Goal: Transaction & Acquisition: Purchase product/service

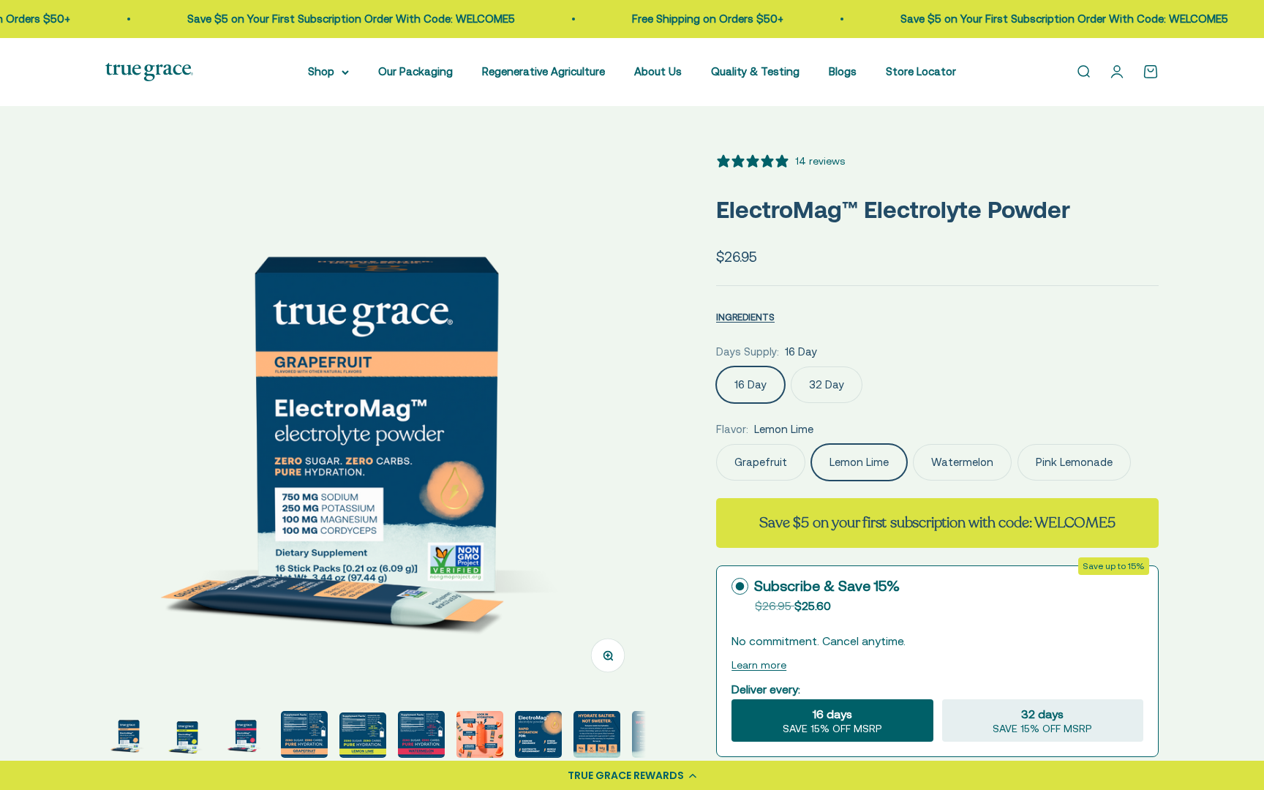
scroll to position [0, 558]
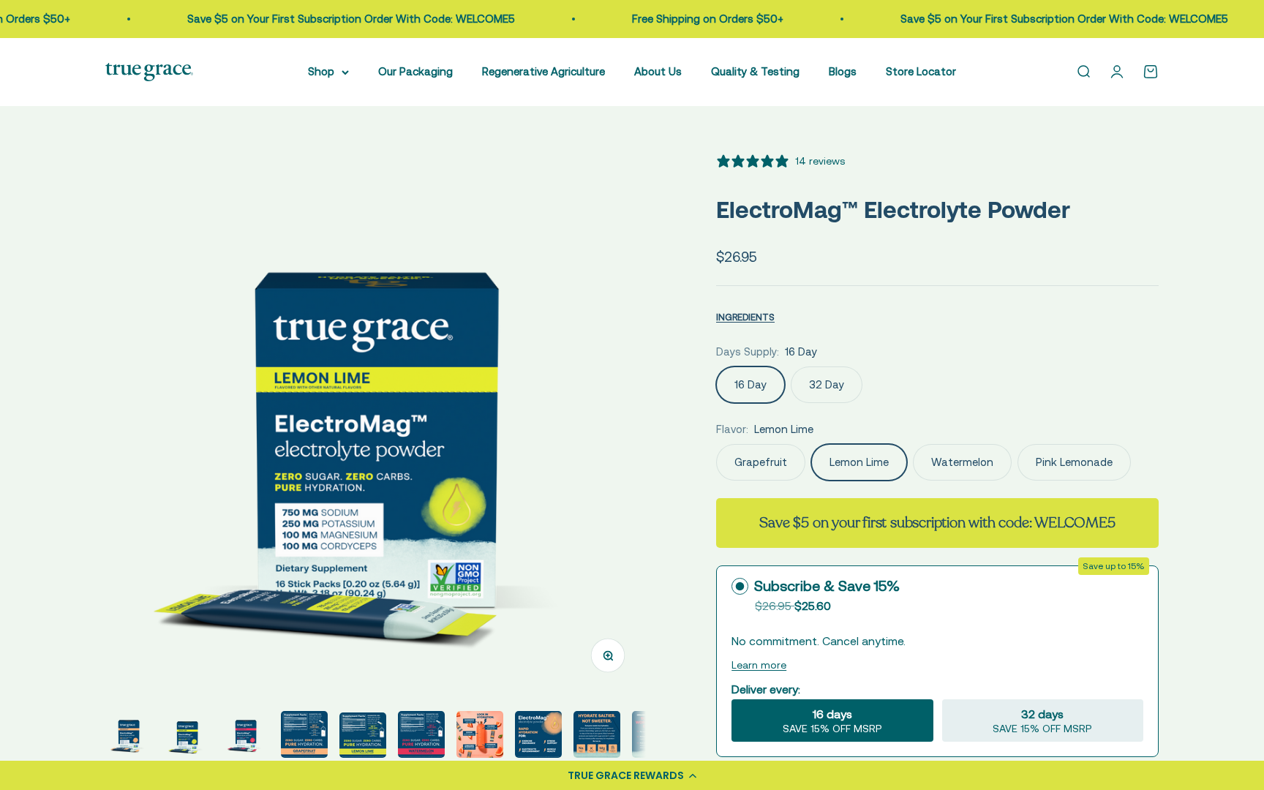
select select "3"
click at [825, 381] on label "32 Day" at bounding box center [827, 384] width 72 height 37
click at [716, 366] on input "32 Day" at bounding box center [715, 366] width 1 height 1
click at [753, 380] on label "16 Day" at bounding box center [750, 384] width 69 height 37
click at [716, 366] on input "16 Day" at bounding box center [715, 366] width 1 height 1
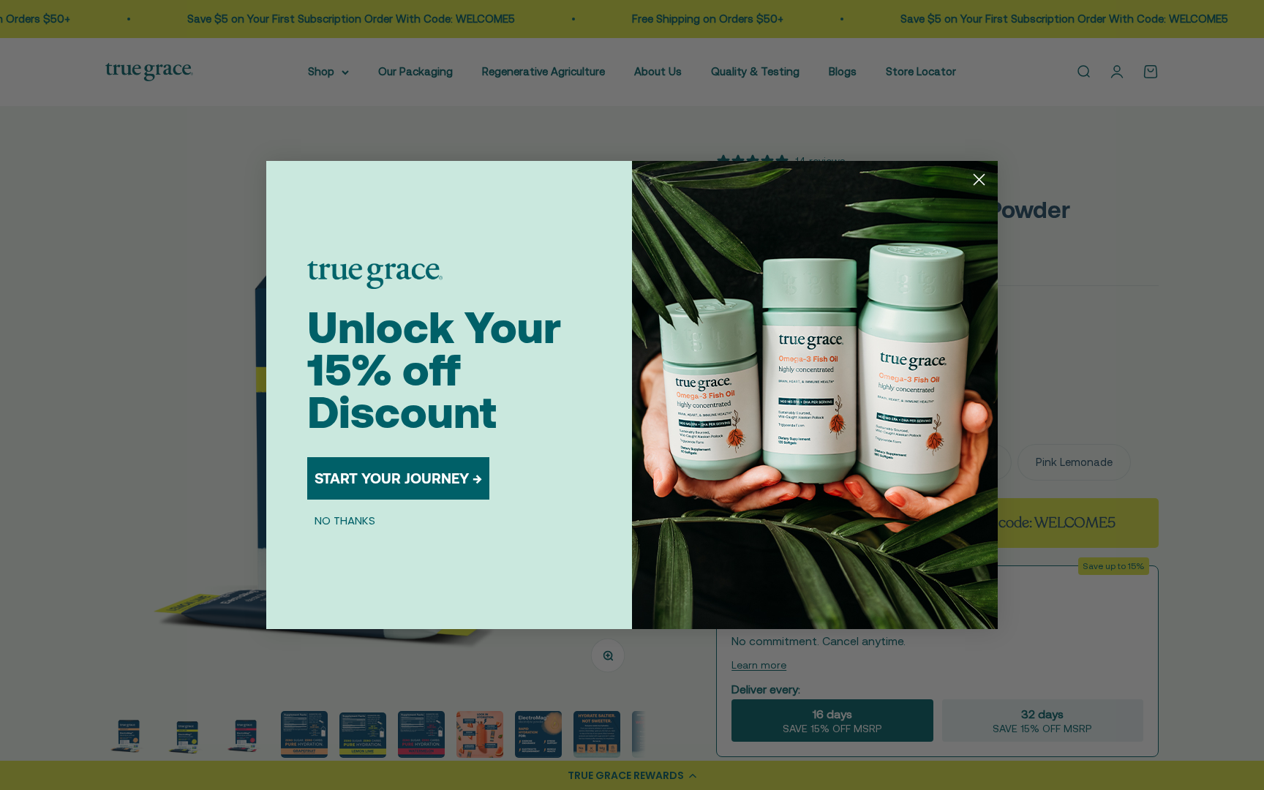
click at [324, 521] on button "NO THANKS" at bounding box center [344, 520] width 75 height 18
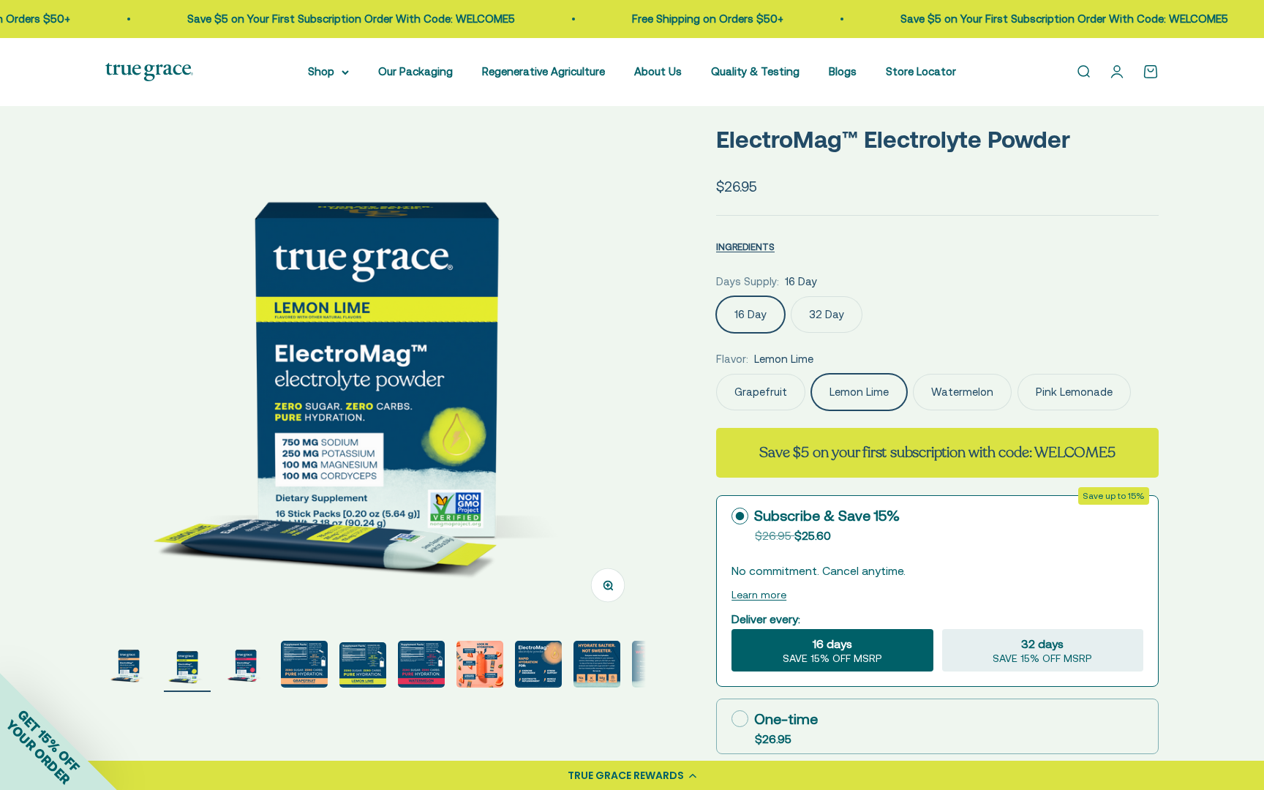
scroll to position [75, 0]
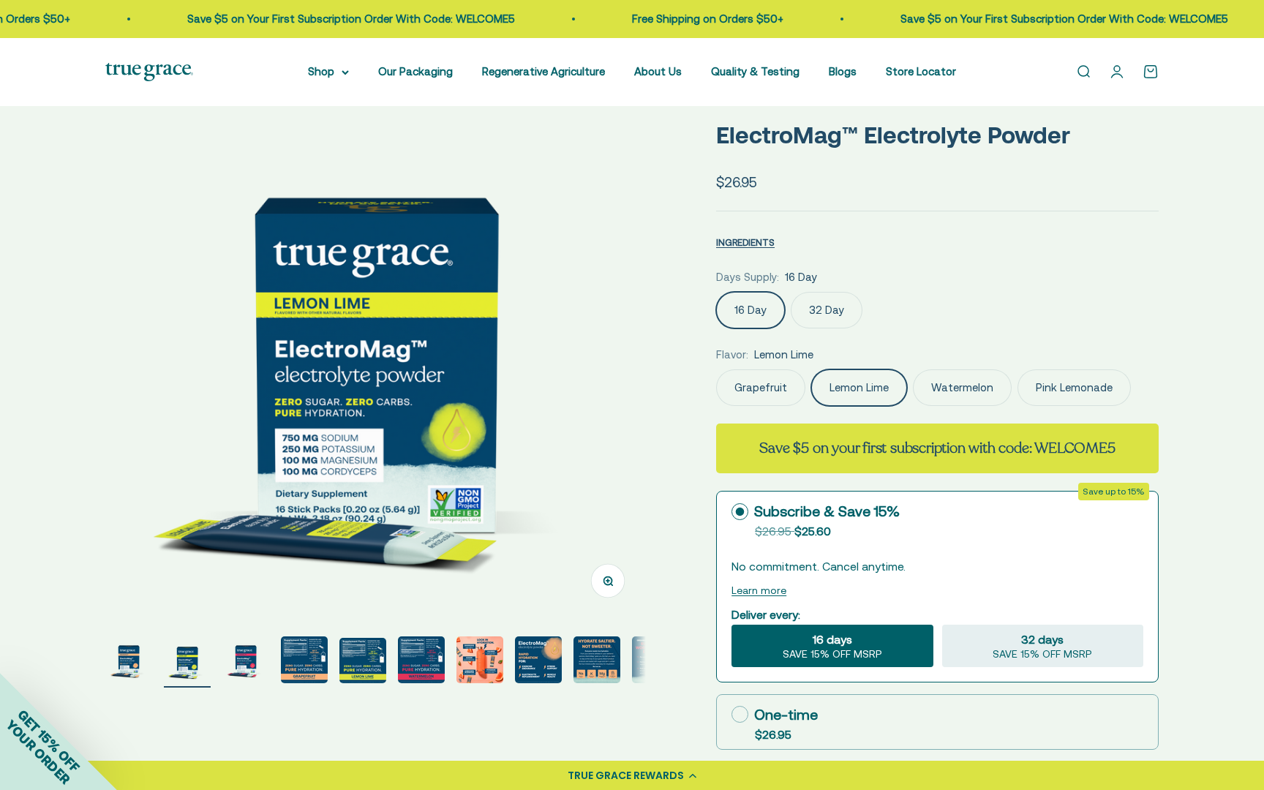
click at [311, 661] on img "Go to item 4" at bounding box center [304, 659] width 47 height 47
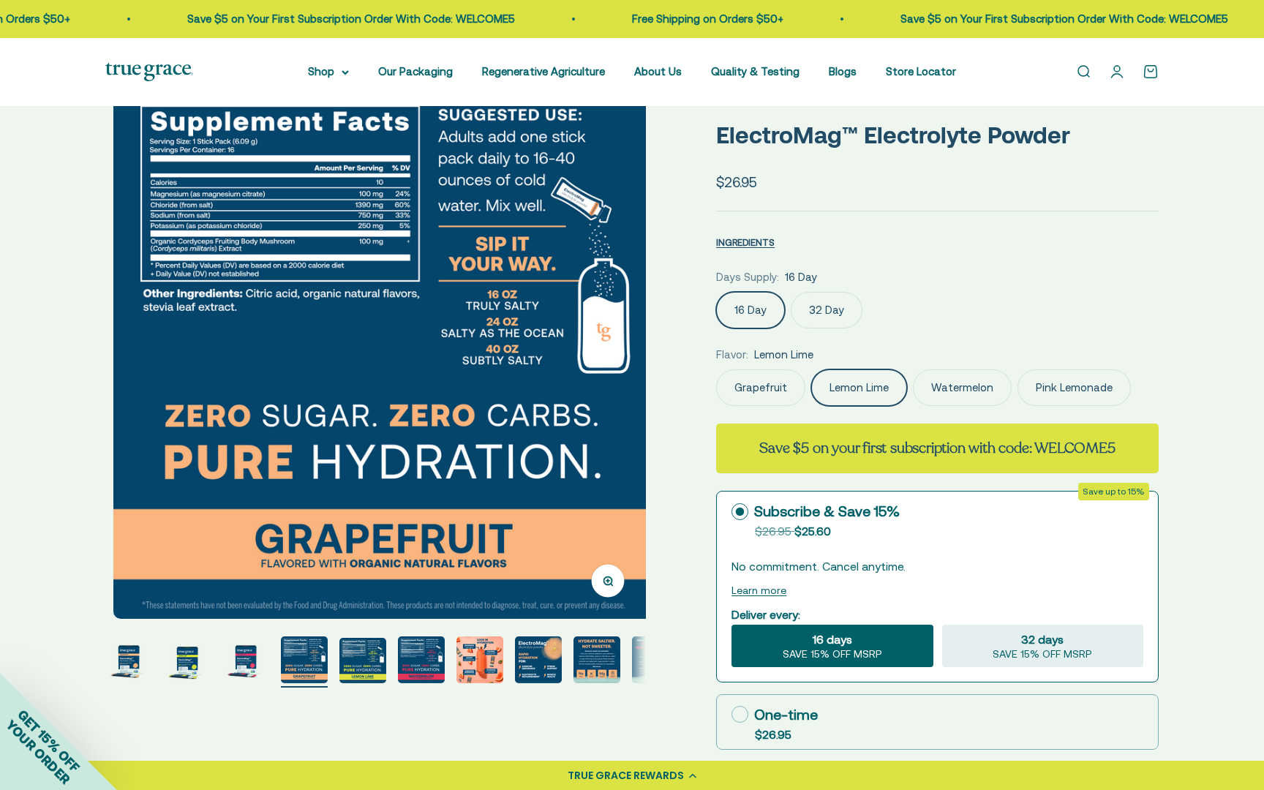
scroll to position [0, 1674]
